Goal: Information Seeking & Learning: Understand process/instructions

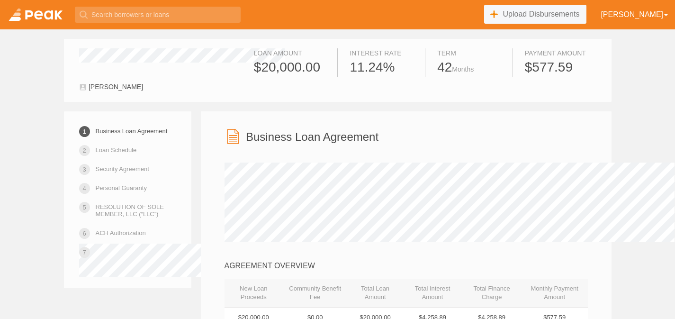
click at [224, 129] on div "Business Loan Agreement" at bounding box center [405, 138] width 363 height 20
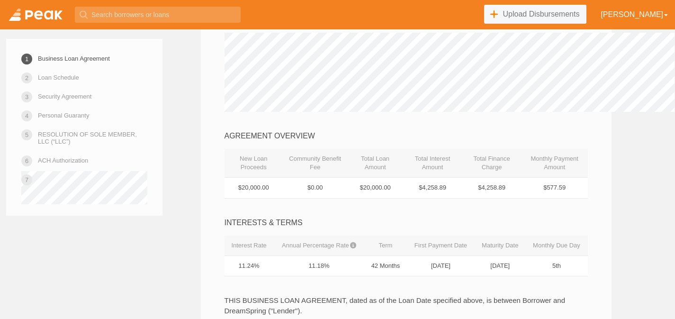
scroll to position [133, 0]
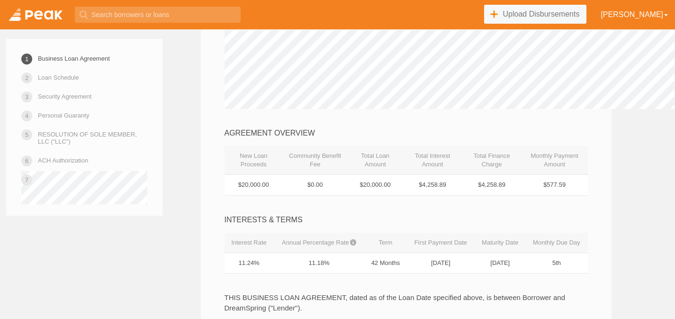
click at [398, 141] on div "AGREEMENT OVERVIEW New Loan Proceeds Community Benefit Fee Total Loan Amount To…" at bounding box center [405, 162] width 363 height 68
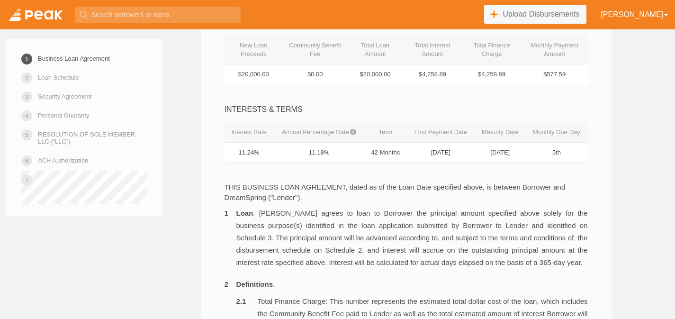
scroll to position [246, 0]
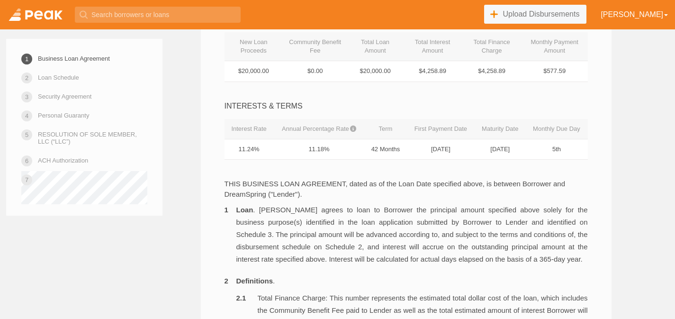
click at [274, 150] on td "11.18%" at bounding box center [319, 149] width 90 height 21
drag, startPoint x: 312, startPoint y: 147, endPoint x: 326, endPoint y: 147, distance: 14.2
click at [326, 147] on td "11.18%" at bounding box center [319, 149] width 90 height 21
click at [315, 147] on td "11.18%" at bounding box center [319, 149] width 90 height 21
click at [331, 145] on td "11.18%" at bounding box center [319, 149] width 90 height 21
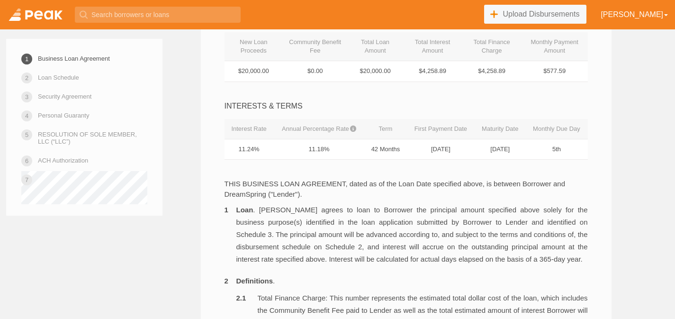
drag, startPoint x: 325, startPoint y: 139, endPoint x: 307, endPoint y: 137, distance: 18.1
click at [307, 139] on td "11.18%" at bounding box center [319, 149] width 90 height 21
click at [274, 141] on td "11.18%" at bounding box center [319, 149] width 90 height 21
drag, startPoint x: 306, startPoint y: 144, endPoint x: 330, endPoint y: 142, distance: 23.4
click at [330, 142] on td "11.18%" at bounding box center [319, 149] width 90 height 21
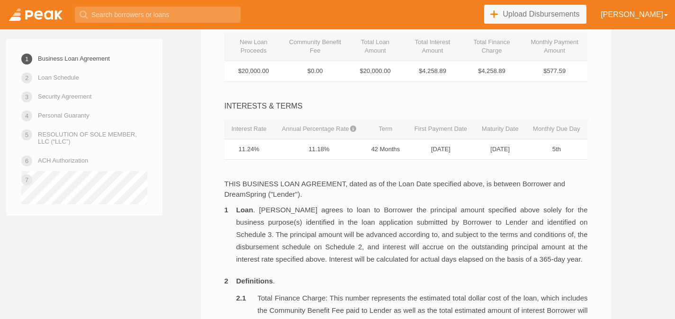
click at [330, 142] on td "11.18%" at bounding box center [319, 149] width 90 height 21
drag, startPoint x: 290, startPoint y: 124, endPoint x: 337, endPoint y: 123, distance: 46.4
click at [337, 123] on th "Annual Percentage Rate" at bounding box center [319, 129] width 90 height 20
click at [241, 143] on td "11.24%" at bounding box center [248, 149] width 49 height 21
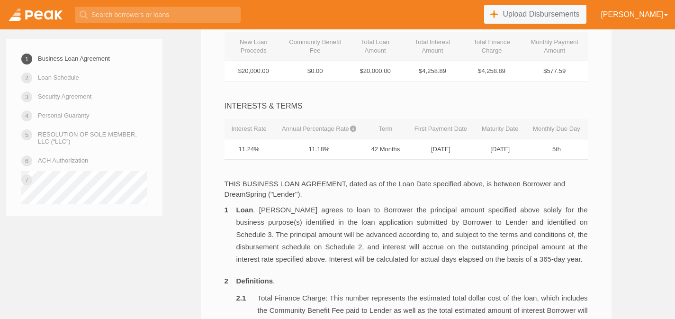
click at [284, 139] on td "11.18%" at bounding box center [319, 149] width 90 height 21
drag, startPoint x: 309, startPoint y: 137, endPoint x: 321, endPoint y: 142, distance: 12.9
click at [321, 142] on td "11.18%" at bounding box center [319, 149] width 90 height 21
drag, startPoint x: 321, startPoint y: 142, endPoint x: 301, endPoint y: 136, distance: 20.4
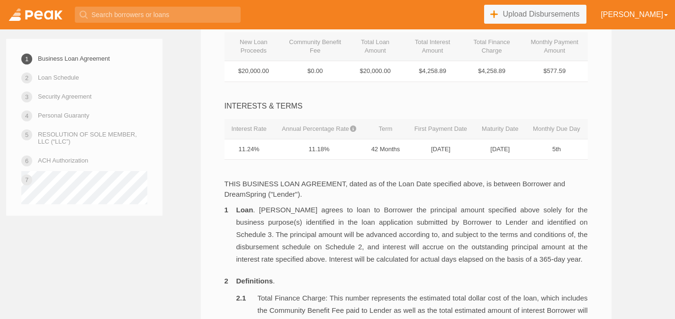
click at [301, 139] on td "11.18%" at bounding box center [319, 149] width 90 height 21
drag, startPoint x: 382, startPoint y: 143, endPoint x: 408, endPoint y: 144, distance: 26.0
click at [407, 144] on td "42 Months" at bounding box center [385, 149] width 43 height 21
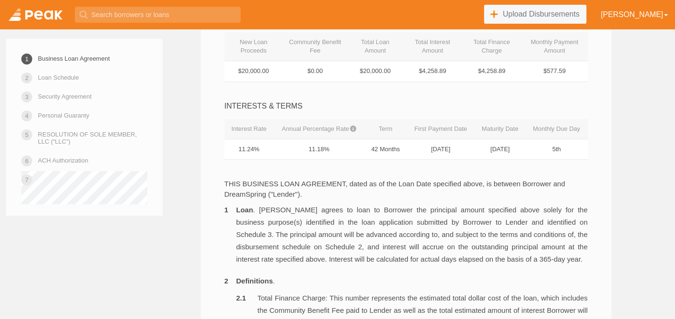
click at [450, 144] on td "[DATE]" at bounding box center [441, 149] width 68 height 21
click at [454, 143] on td "[DATE]" at bounding box center [441, 149] width 68 height 21
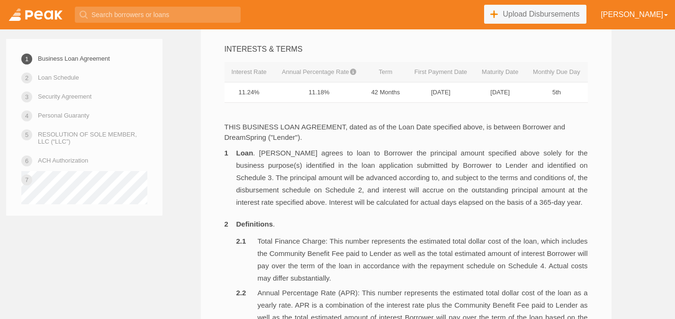
scroll to position [322, 0]
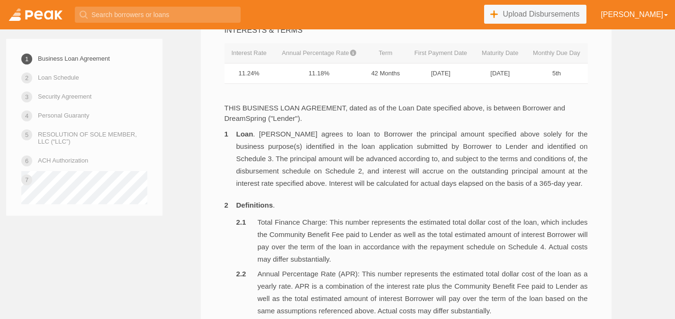
drag, startPoint x: 519, startPoint y: 65, endPoint x: 563, endPoint y: 67, distance: 44.1
click at [525, 67] on td "[DATE]" at bounding box center [499, 73] width 51 height 21
drag, startPoint x: 563, startPoint y: 67, endPoint x: 512, endPoint y: 40, distance: 58.5
click at [512, 43] on table "Interest Rate Annual Percentage Rate Term First Payment Date Maturity Date Mont…" at bounding box center [405, 63] width 363 height 41
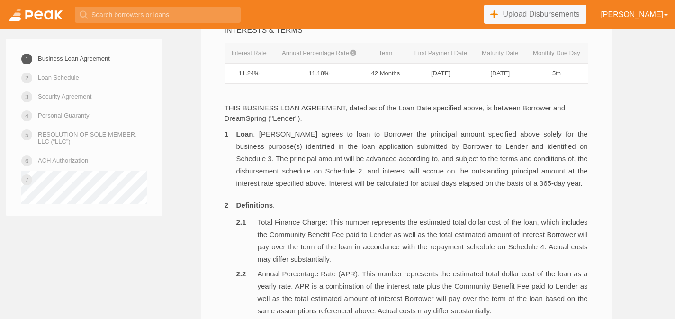
click at [512, 43] on th "Maturity Date" at bounding box center [499, 53] width 51 height 20
drag, startPoint x: 512, startPoint y: 40, endPoint x: 563, endPoint y: 67, distance: 57.8
click at [563, 68] on table "Interest Rate Annual Percentage Rate Term First Payment Date Maturity Date Mont…" at bounding box center [405, 63] width 363 height 41
click at [525, 67] on td "[DATE]" at bounding box center [499, 73] width 51 height 21
drag, startPoint x: 563, startPoint y: 67, endPoint x: 521, endPoint y: 42, distance: 48.8
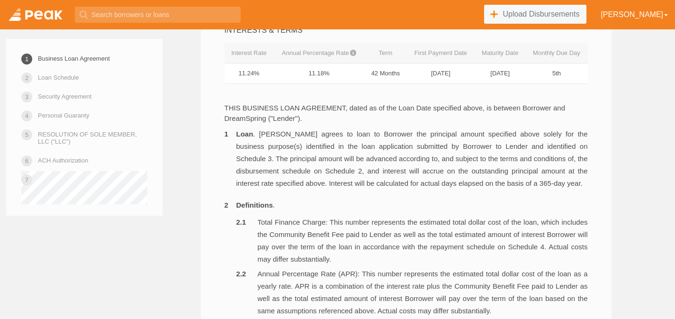
click at [521, 43] on table "Interest Rate Annual Percentage Rate Term First Payment Date Maturity Date Mont…" at bounding box center [405, 63] width 363 height 41
click at [525, 63] on td "[DATE]" at bounding box center [499, 73] width 51 height 21
drag, startPoint x: 581, startPoint y: 43, endPoint x: 618, endPoint y: 73, distance: 47.5
click at [588, 73] on table "Interest Rate Annual Percentage Rate Term First Payment Date Maturity Date Mont…" at bounding box center [405, 63] width 363 height 41
click at [587, 73] on td "5th" at bounding box center [556, 73] width 62 height 21
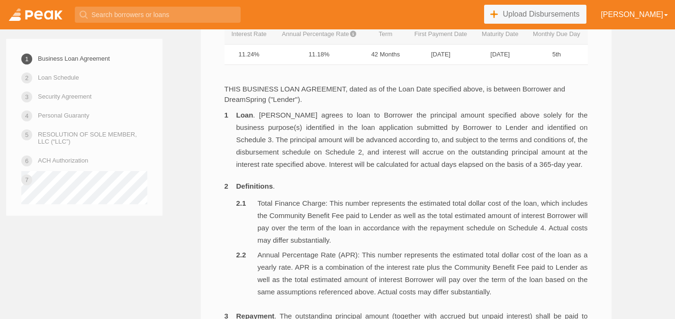
scroll to position [360, 0]
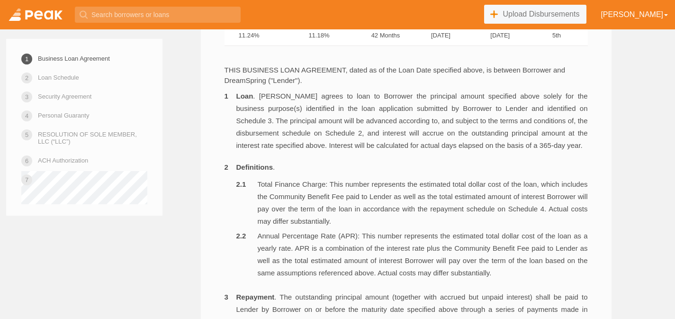
drag, startPoint x: 464, startPoint y: 87, endPoint x: 464, endPoint y: 146, distance: 59.7
click at [464, 178] on li "Total Finance Charge: This number represents the estimated total dollar cost of…" at bounding box center [411, 202] width 351 height 49
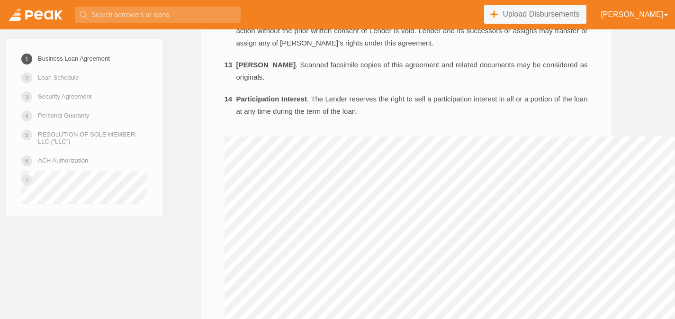
scroll to position [1742, 0]
click at [41, 9] on link at bounding box center [35, 14] width 71 height 29
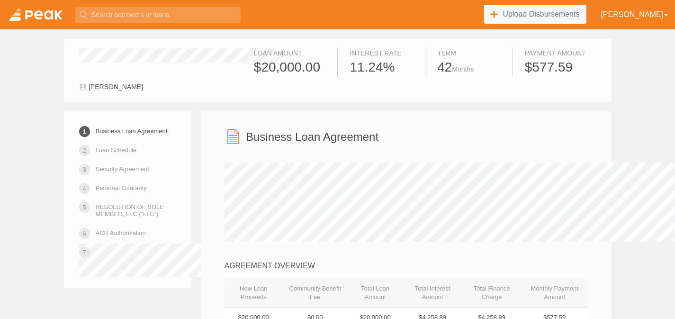
click at [498, 143] on div "Business Loan Agreement" at bounding box center [405, 138] width 363 height 20
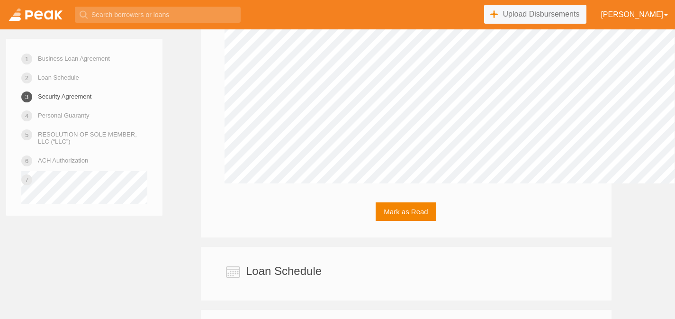
scroll to position [1932, 0]
click at [50, 74] on link "Loan Schedule" at bounding box center [58, 77] width 41 height 17
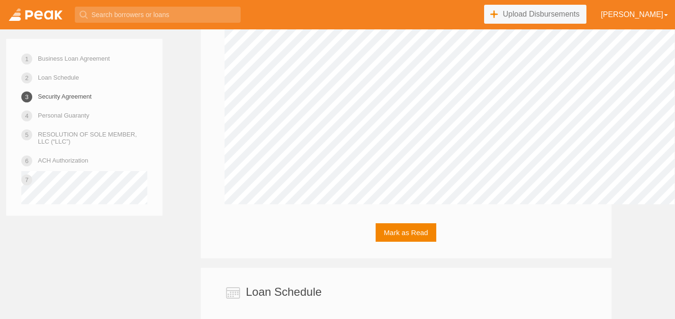
click at [246, 286] on h3 "Loan Schedule" at bounding box center [284, 292] width 76 height 12
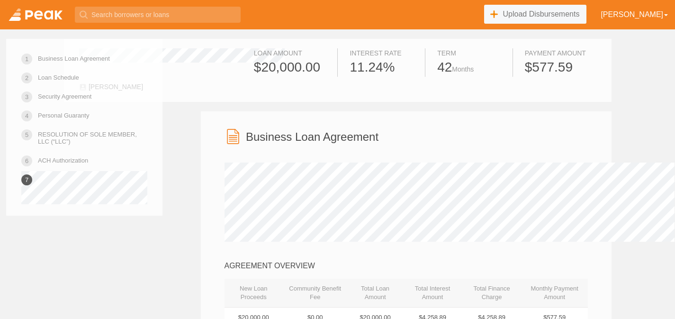
scroll to position [1905, 0]
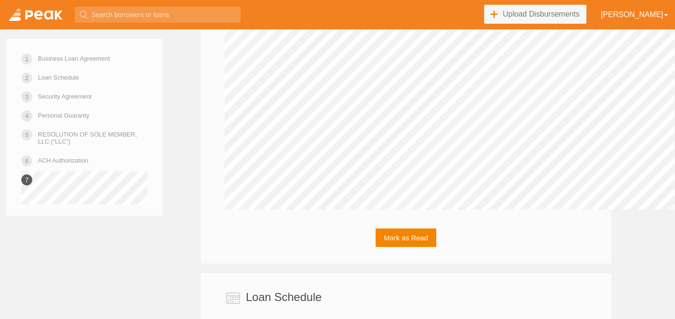
click at [28, 11] on link at bounding box center [35, 14] width 71 height 29
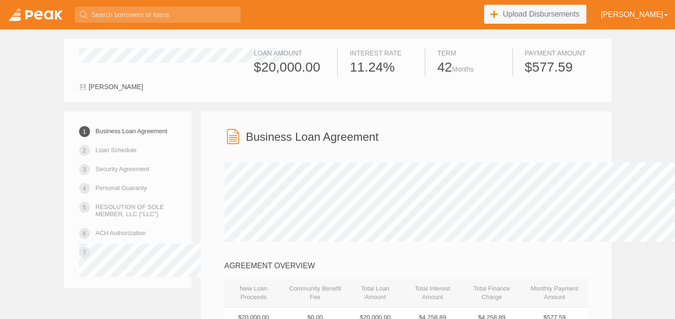
click at [96, 150] on link "Loan Schedule" at bounding box center [116, 150] width 41 height 17
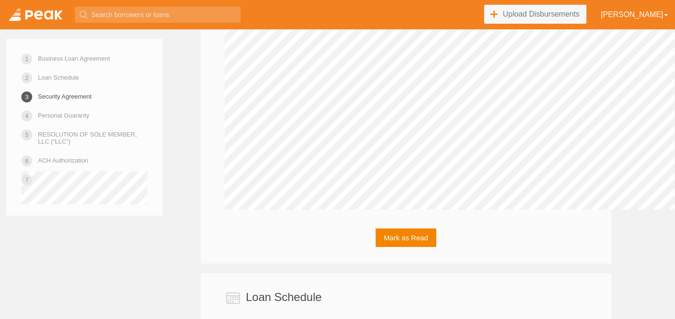
scroll to position [1910, 0]
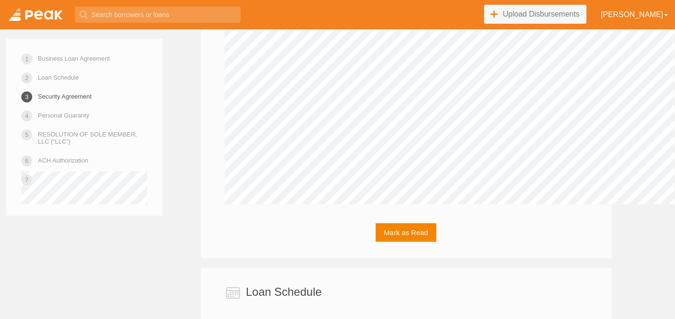
click at [63, 97] on link "Security Agreement" at bounding box center [65, 96] width 54 height 17
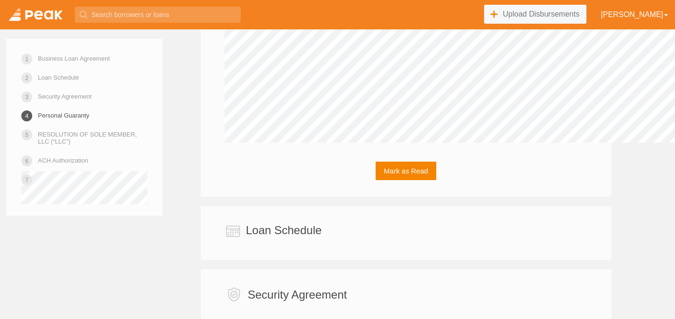
scroll to position [1973, 0]
click at [63, 99] on link "Security Agreement" at bounding box center [65, 96] width 54 height 17
click at [63, 97] on link "Security Agreement" at bounding box center [65, 96] width 54 height 17
click at [66, 115] on link "Personal Guaranty" at bounding box center [63, 115] width 51 height 17
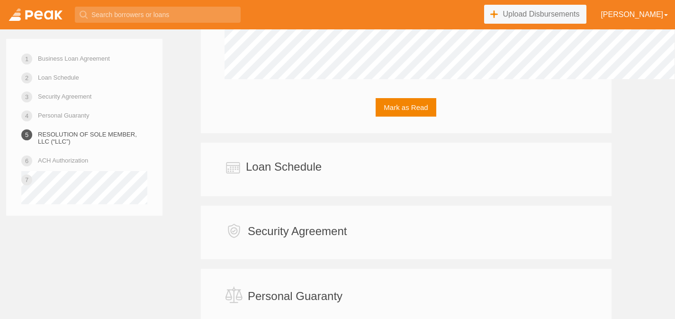
click at [70, 95] on link "Security Agreement" at bounding box center [65, 96] width 54 height 17
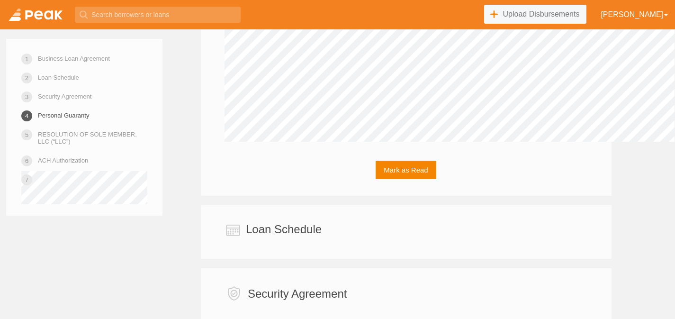
click at [65, 56] on link "Business Loan Agreement" at bounding box center [74, 58] width 72 height 17
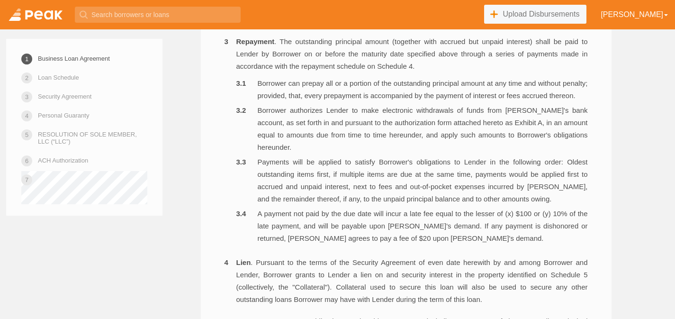
scroll to position [302, 0]
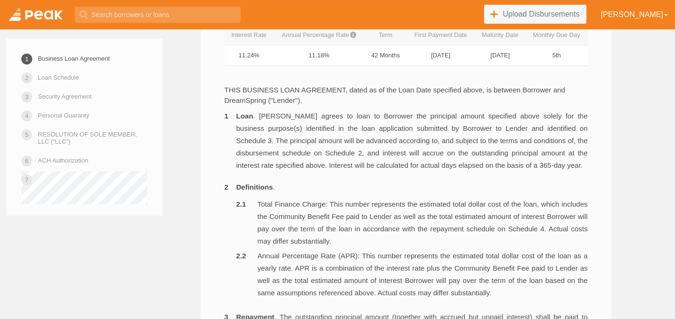
click at [48, 19] on link at bounding box center [35, 14] width 71 height 29
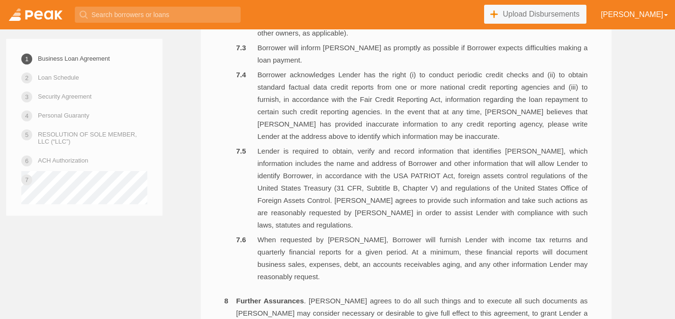
scroll to position [1250, 0]
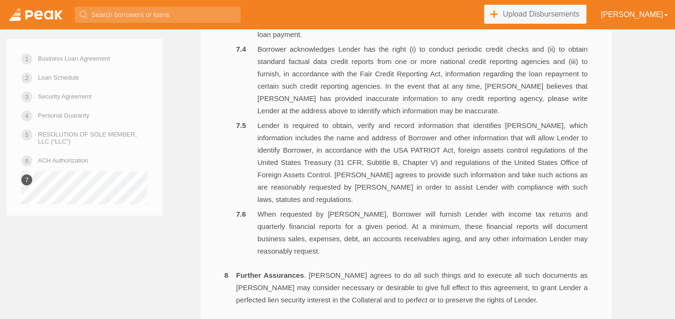
scroll to position [1250, 0]
click at [60, 12] on link at bounding box center [35, 14] width 71 height 29
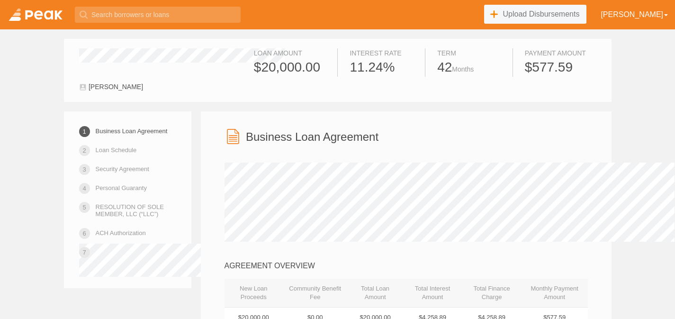
click at [427, 139] on div "Business Loan Agreement" at bounding box center [405, 138] width 363 height 20
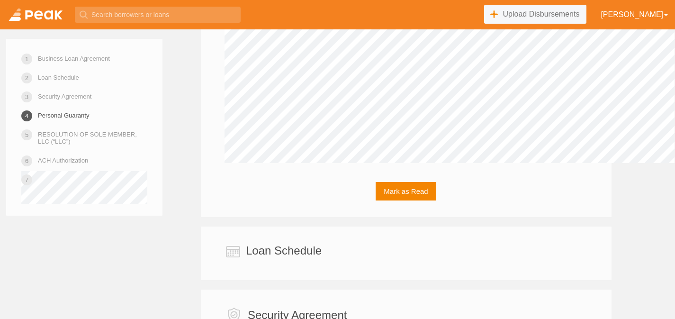
scroll to position [1989, 0]
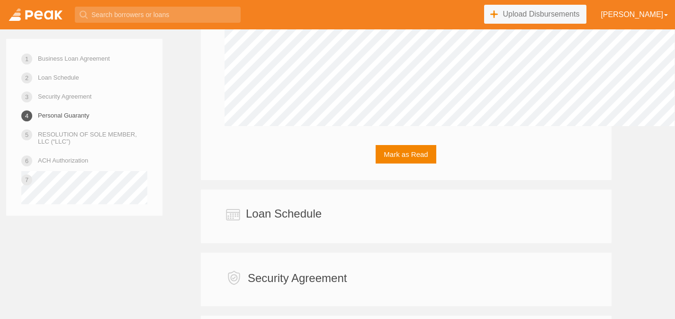
click at [294, 272] on h3 "Security Agreement" at bounding box center [297, 278] width 99 height 12
click at [284, 272] on h3 "Security Agreement" at bounding box center [297, 278] width 99 height 12
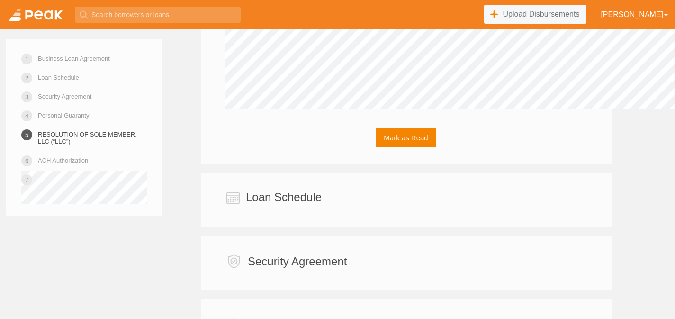
scroll to position [2008, 0]
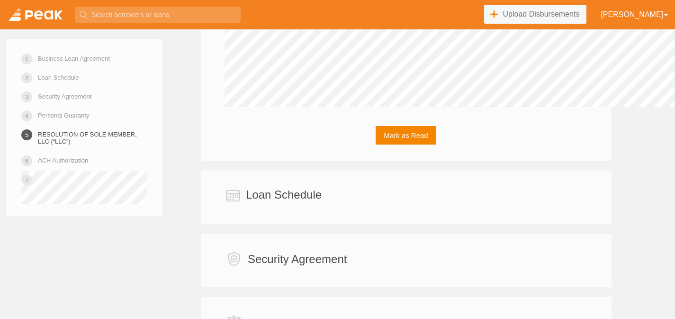
click at [49, 111] on link "Personal Guaranty" at bounding box center [63, 115] width 51 height 17
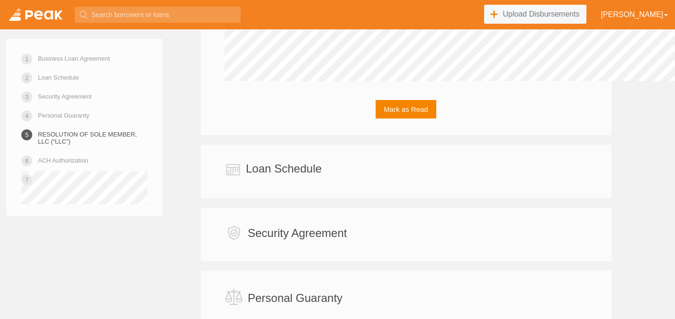
scroll to position [2035, 0]
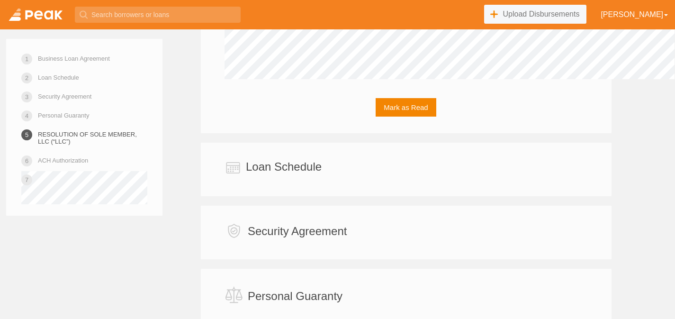
click at [55, 114] on link "Personal Guaranty" at bounding box center [63, 115] width 51 height 17
click at [55, 100] on link "Security Agreement" at bounding box center [65, 96] width 54 height 17
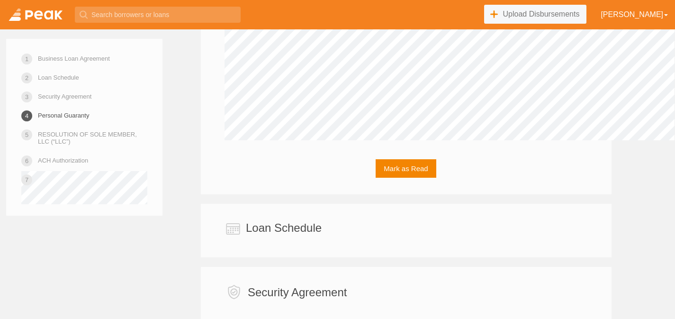
scroll to position [1973, 0]
click at [55, 100] on link "Security Agreement" at bounding box center [65, 96] width 54 height 17
click at [35, 6] on link at bounding box center [35, 14] width 71 height 29
